Goal: Complete application form: Complete application form

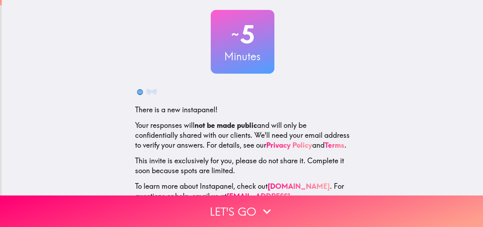
scroll to position [68, 0]
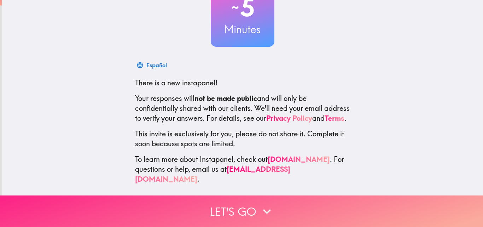
click at [248, 209] on button "Let's go" at bounding box center [241, 210] width 483 height 31
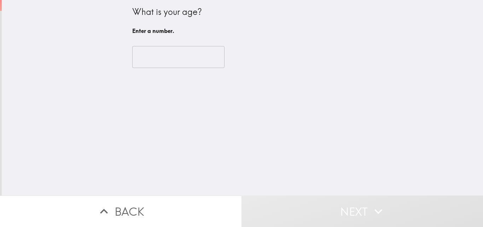
click at [156, 54] on input "number" at bounding box center [178, 57] width 92 height 22
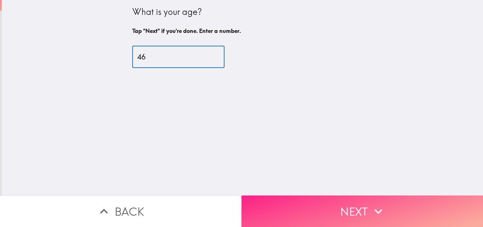
type input "46"
click at [394, 210] on button "Next" at bounding box center [363, 210] width 242 height 31
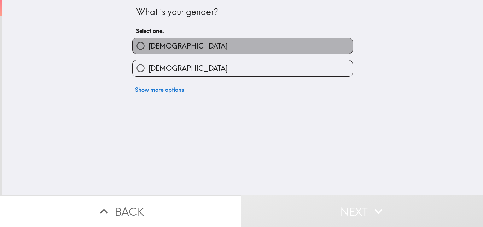
click at [167, 46] on label "[DEMOGRAPHIC_DATA]" at bounding box center [243, 46] width 220 height 16
click at [149, 46] on input "[DEMOGRAPHIC_DATA]" at bounding box center [141, 46] width 16 height 16
radio input "true"
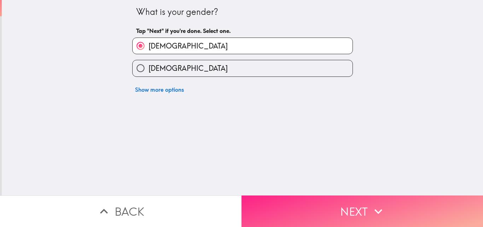
click at [353, 204] on button "Next" at bounding box center [363, 210] width 242 height 31
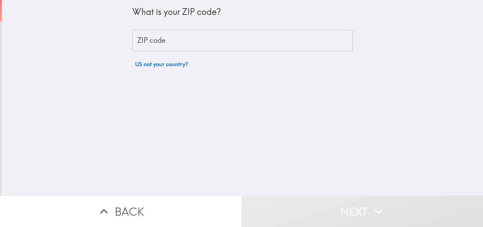
click at [185, 37] on input "ZIP code" at bounding box center [242, 41] width 221 height 22
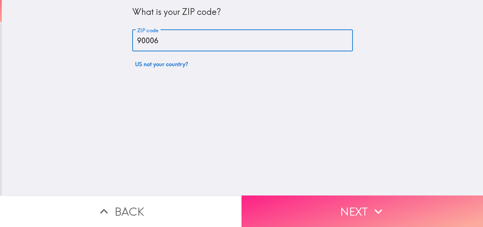
type input "90006"
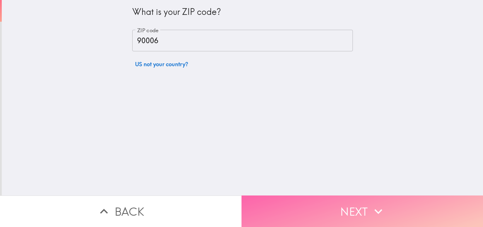
click at [341, 211] on button "Next" at bounding box center [363, 210] width 242 height 31
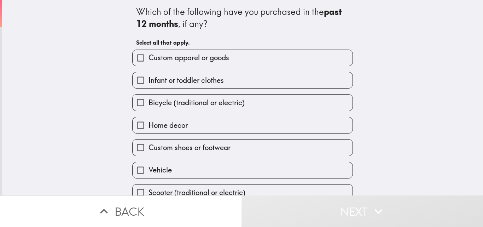
click at [165, 167] on span "Vehicle" at bounding box center [160, 170] width 23 height 10
click at [149, 167] on input "Vehicle" at bounding box center [141, 170] width 16 height 16
checkbox input "true"
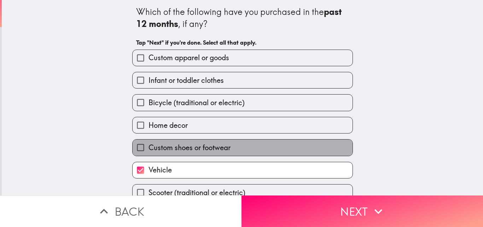
click at [172, 149] on span "Custom shoes or footwear" at bounding box center [190, 148] width 82 height 10
click at [149, 149] on input "Custom shoes or footwear" at bounding box center [141, 147] width 16 height 16
checkbox input "true"
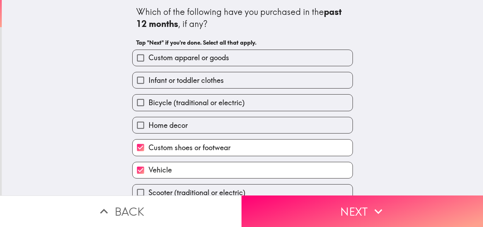
scroll to position [33, 0]
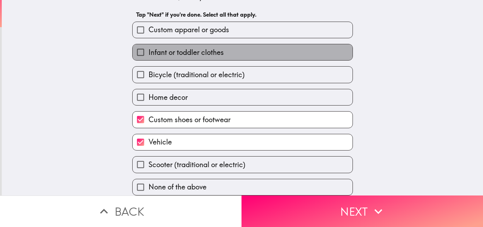
click at [198, 49] on span "Infant or toddler clothes" at bounding box center [186, 52] width 75 height 10
click at [149, 49] on input "Infant or toddler clothes" at bounding box center [141, 52] width 16 height 16
checkbox input "true"
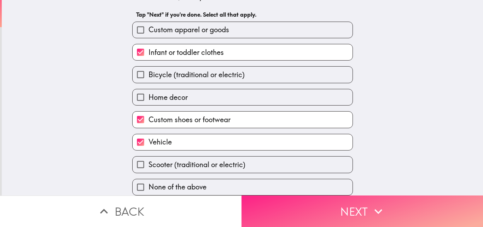
click at [355, 202] on button "Next" at bounding box center [363, 210] width 242 height 31
